Goal: Check status: Check status

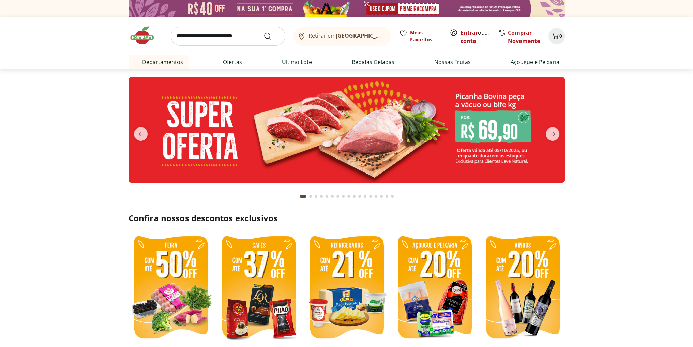
click at [469, 32] on link "Entrar" at bounding box center [469, 33] width 17 height 8
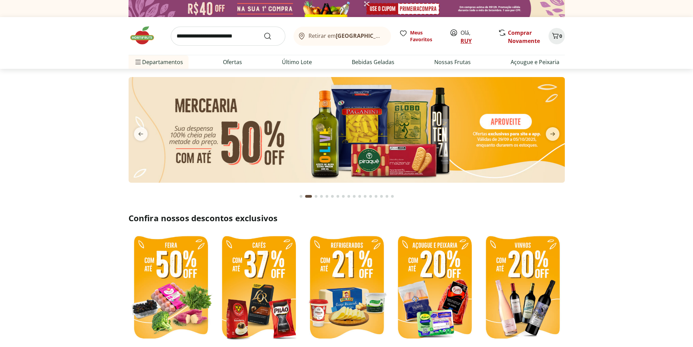
click at [466, 42] on link "RUY" at bounding box center [466, 41] width 11 height 8
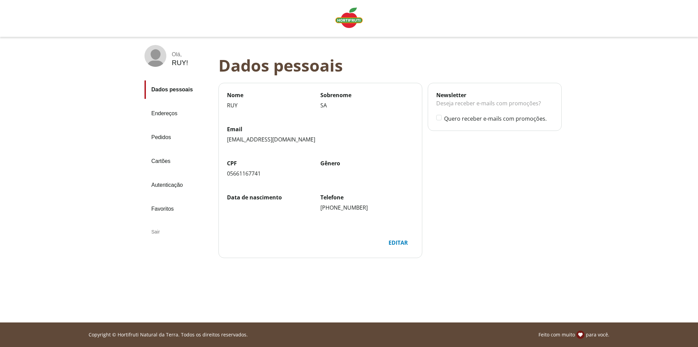
click at [164, 138] on link "Pedidos" at bounding box center [179, 137] width 69 height 18
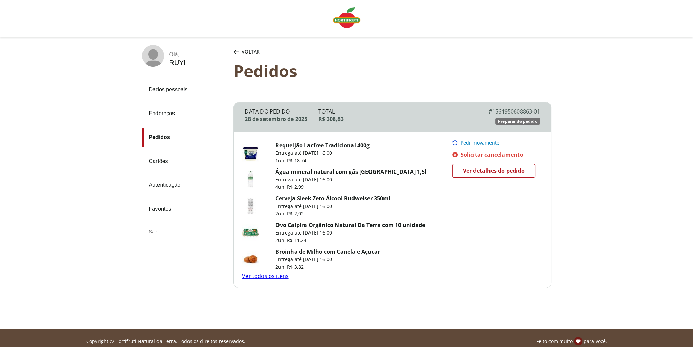
click at [458, 173] on link "Ver detalhes do pedido" at bounding box center [494, 171] width 83 height 14
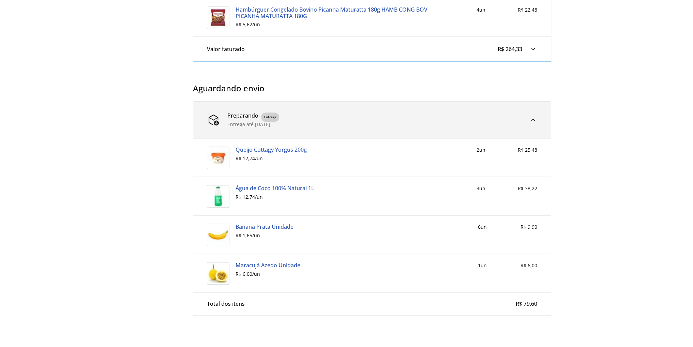
scroll to position [989, 0]
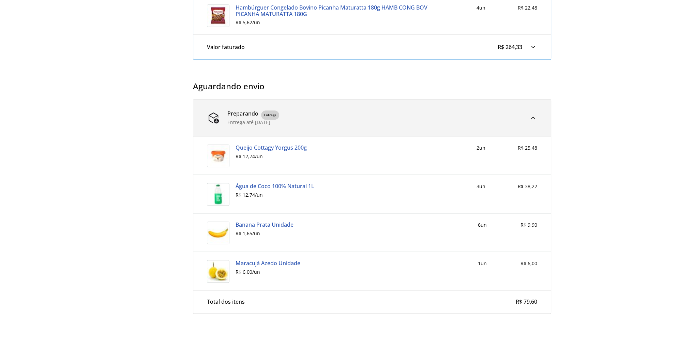
click at [299, 184] on link "Água de Coco 100% Natural 1L" at bounding box center [275, 186] width 79 height 6
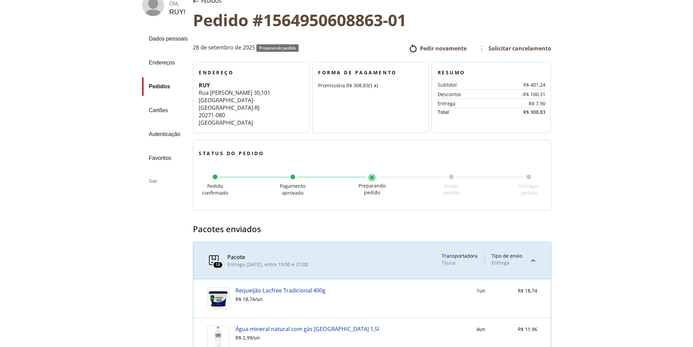
scroll to position [0, 0]
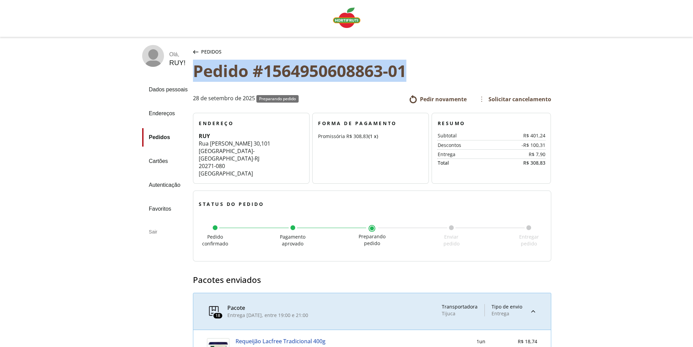
drag, startPoint x: 197, startPoint y: 72, endPoint x: 411, endPoint y: 69, distance: 214.2
click at [411, 69] on div "Pedido #1564950608863-01" at bounding box center [372, 70] width 358 height 19
copy div "Pedido #1564950608863-01"
